Goal: Find specific page/section: Find specific page/section

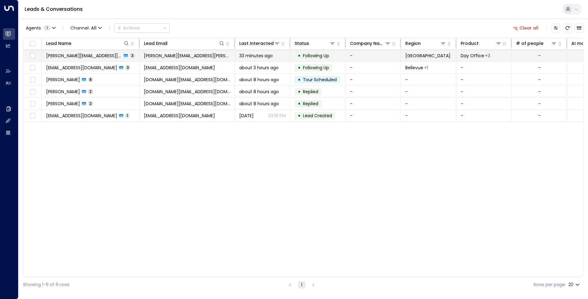
click at [326, 57] on span "Following Up" at bounding box center [316, 56] width 26 height 6
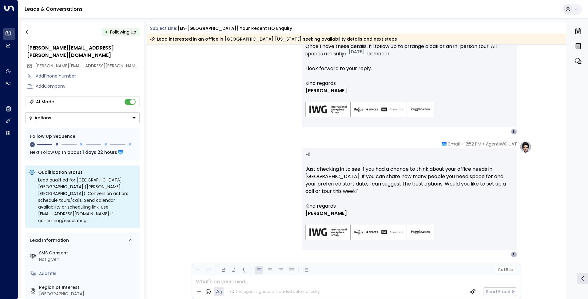
scroll to position [513, 0]
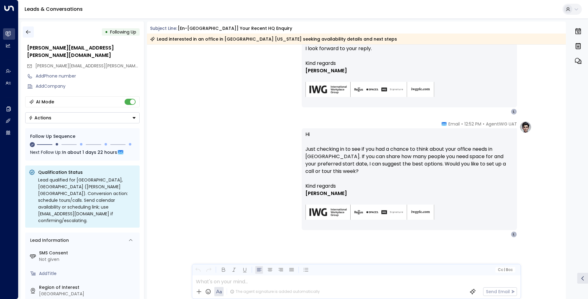
click at [27, 32] on icon "button" at bounding box center [28, 32] width 6 height 6
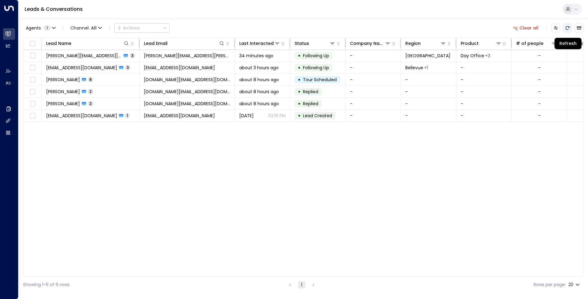
click at [566, 27] on icon "Refresh" at bounding box center [568, 28] width 4 height 4
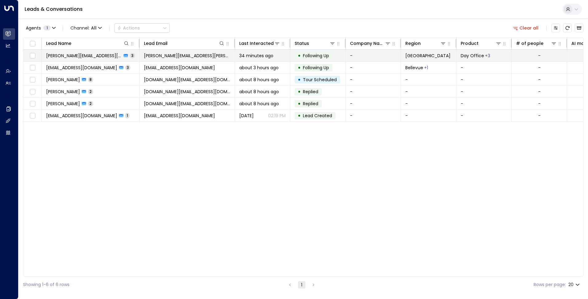
click at [229, 54] on td "[PERSON_NAME][EMAIL_ADDRESS][PERSON_NAME][DOMAIN_NAME]" at bounding box center [187, 56] width 95 height 12
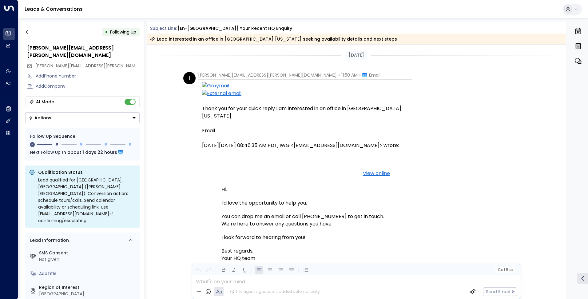
scroll to position [403, 0]
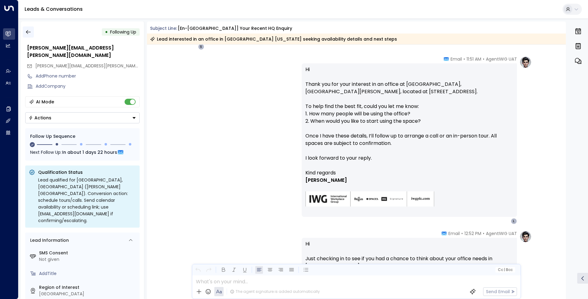
click at [30, 31] on icon "button" at bounding box center [28, 32] width 6 height 6
